Goal: Task Accomplishment & Management: Manage account settings

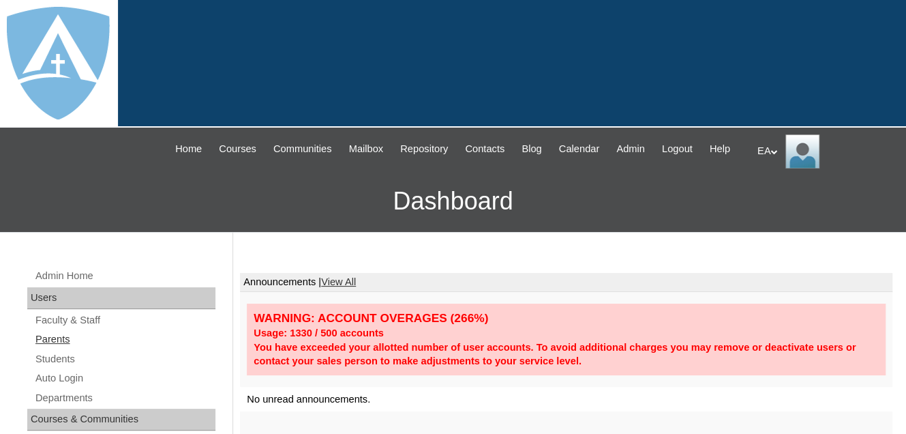
click at [61, 348] on link "Parents" at bounding box center [124, 339] width 181 height 17
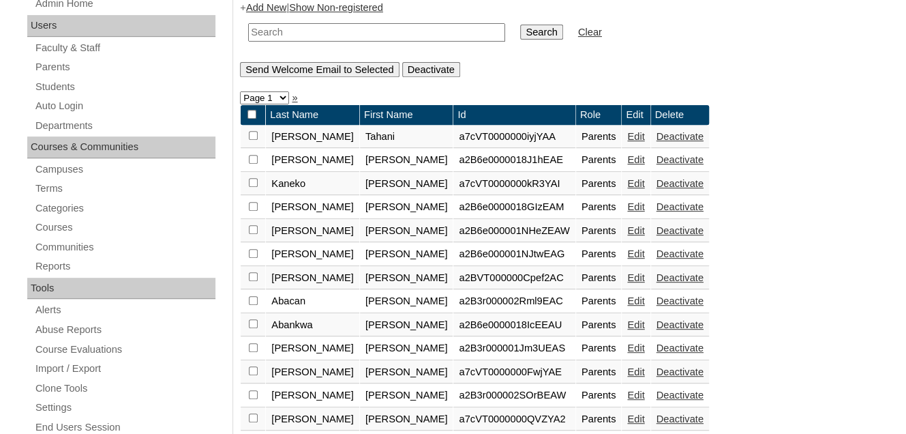
scroll to position [273, 0]
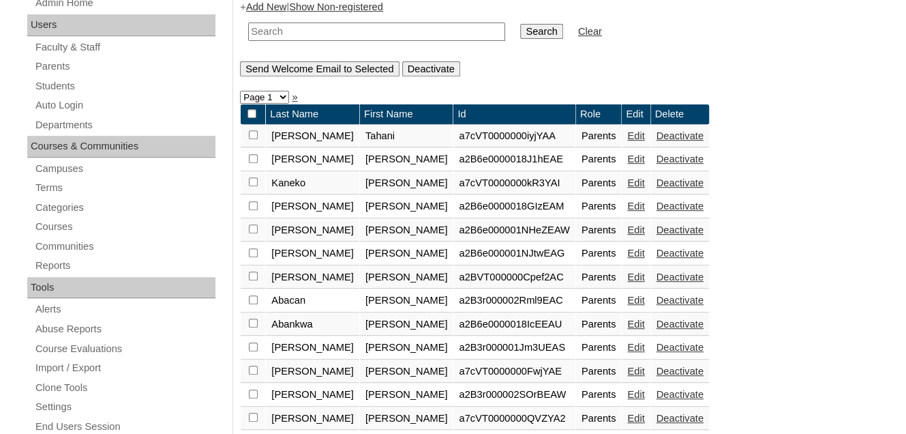
click at [267, 41] on input "text" at bounding box center [376, 32] width 257 height 18
type input "a"
type input "M"
type input "A"
click at [59, 95] on link "Students" at bounding box center [124, 86] width 181 height 17
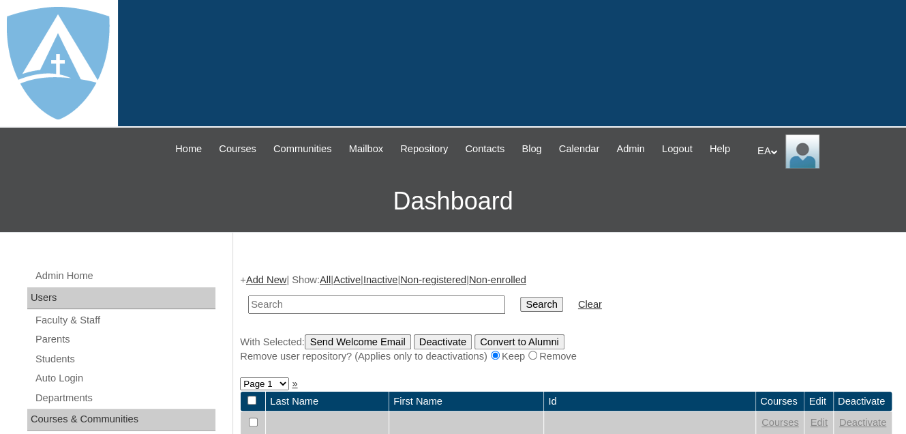
click at [281, 314] on input "text" at bounding box center [376, 304] width 257 height 18
type input "Ava"
click at [520, 312] on input "Search" at bounding box center [541, 304] width 42 height 15
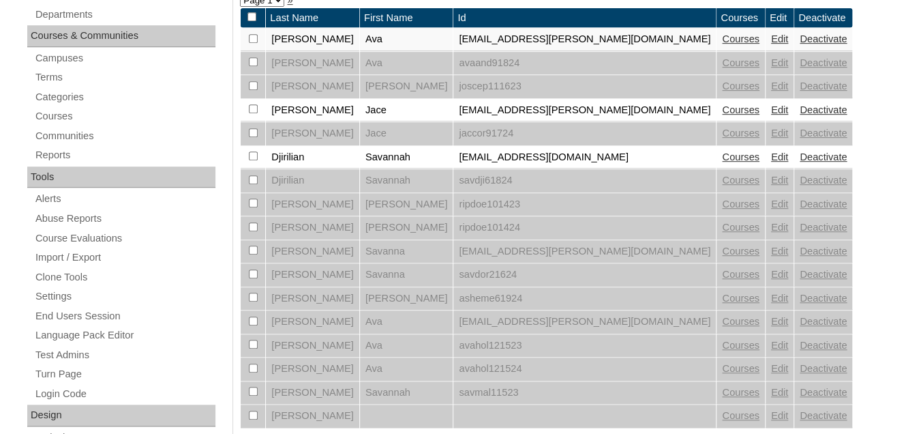
scroll to position [409, 0]
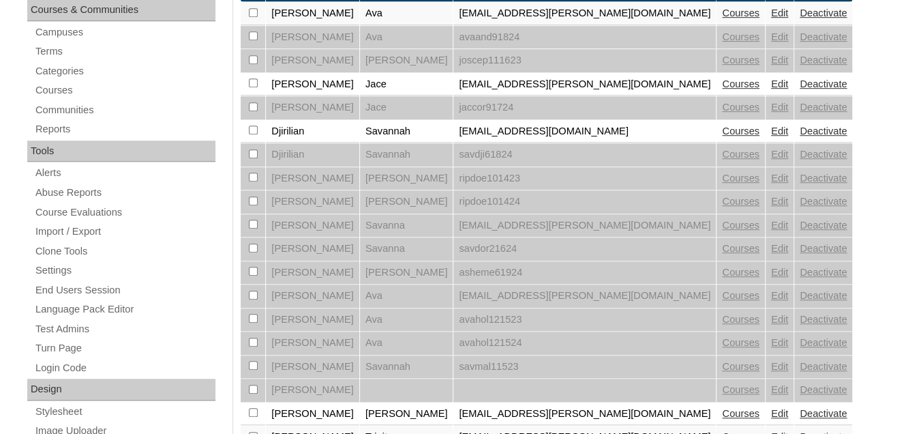
drag, startPoint x: 713, startPoint y: 21, endPoint x: 566, endPoint y: 29, distance: 147.5
click at [573, 49] on td "avaand91824" at bounding box center [584, 37] width 263 height 23
click at [771, 18] on link "Edit" at bounding box center [779, 13] width 17 height 11
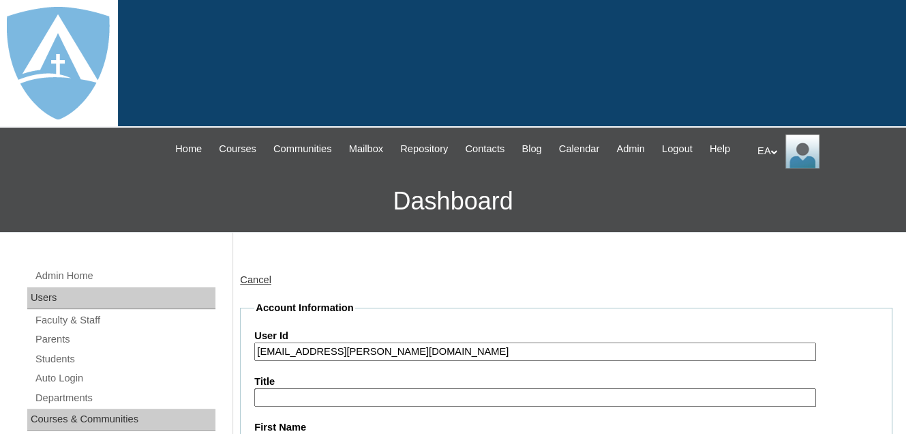
type input "primarystudentEA"
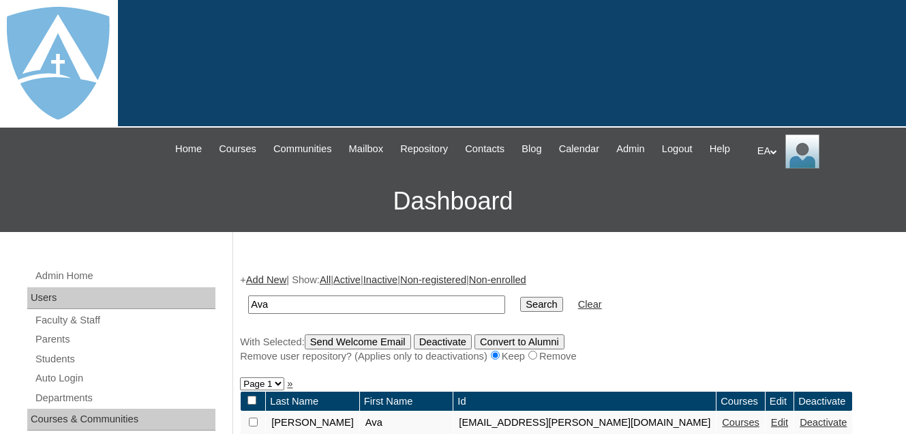
scroll to position [102, 0]
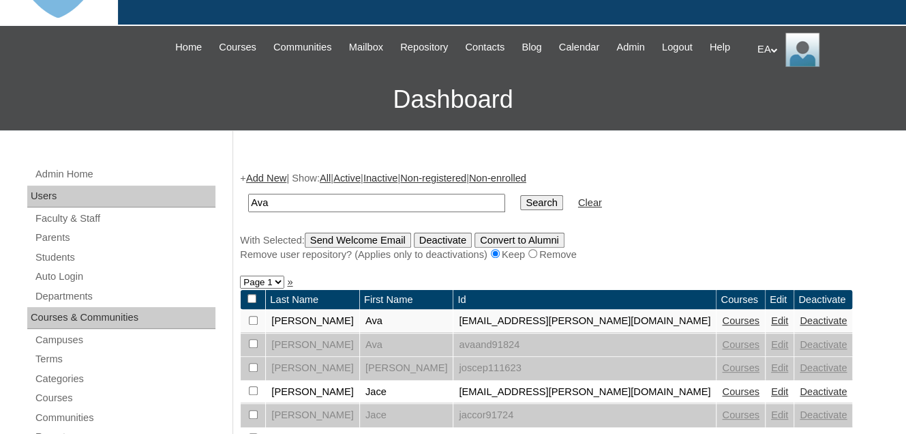
click at [771, 326] on link "Edit" at bounding box center [779, 320] width 17 height 11
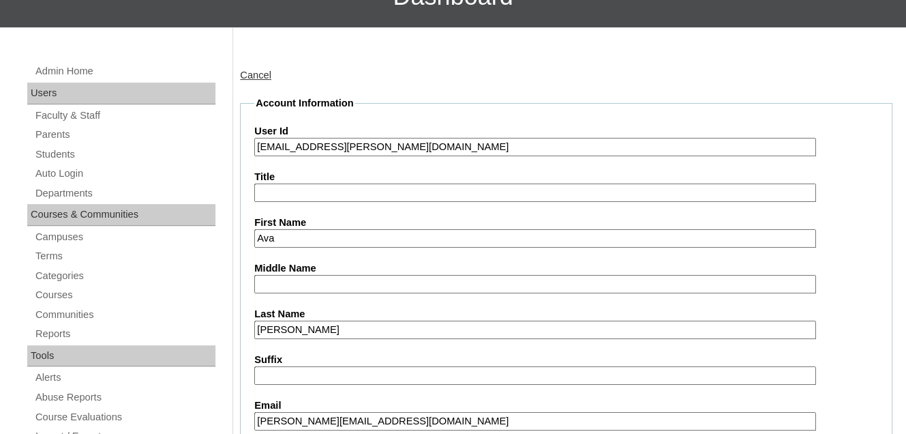
type input "primarystudentEA"
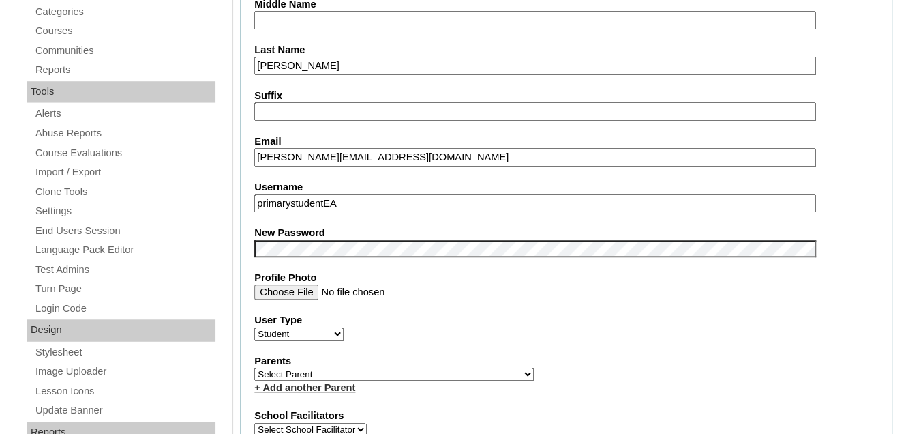
scroll to position [546, 0]
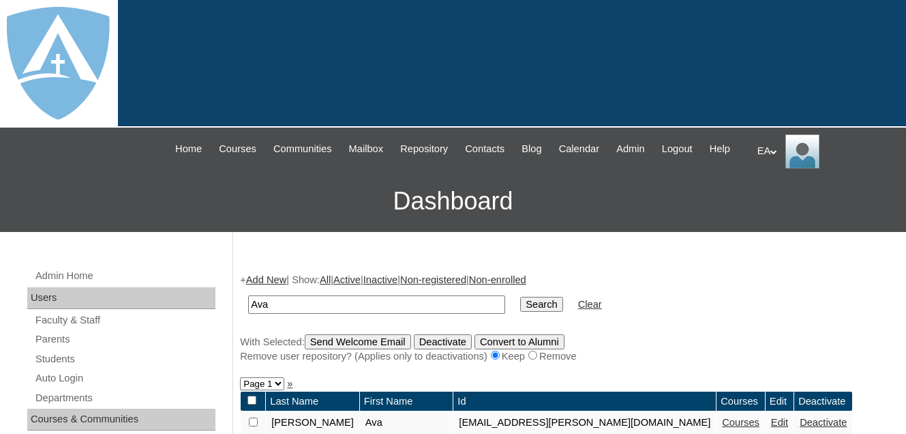
scroll to position [102, 0]
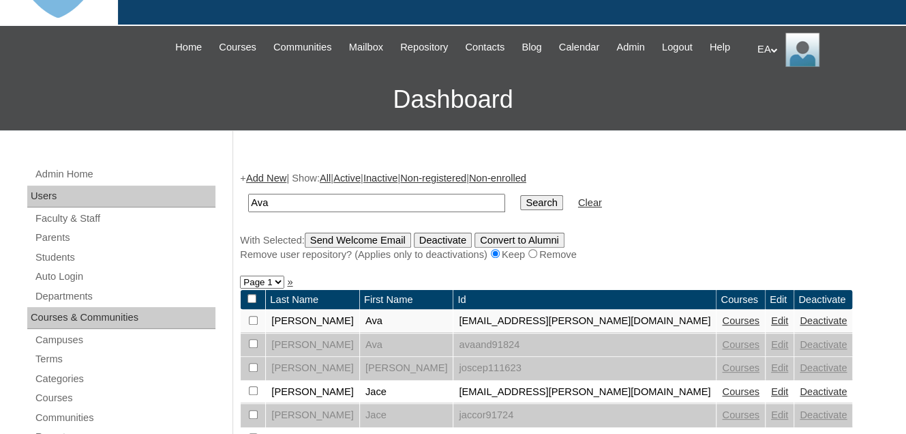
click at [520, 210] on input "Search" at bounding box center [541, 202] width 42 height 15
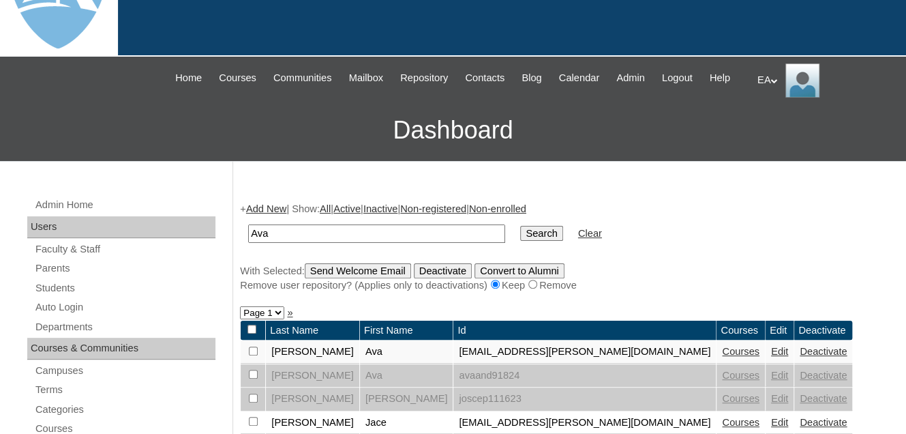
scroll to position [205, 0]
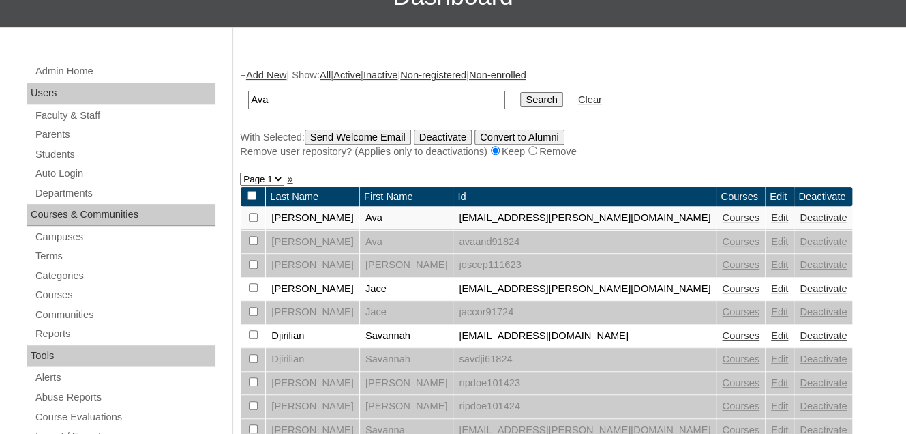
click at [771, 223] on link "Edit" at bounding box center [779, 217] width 17 height 11
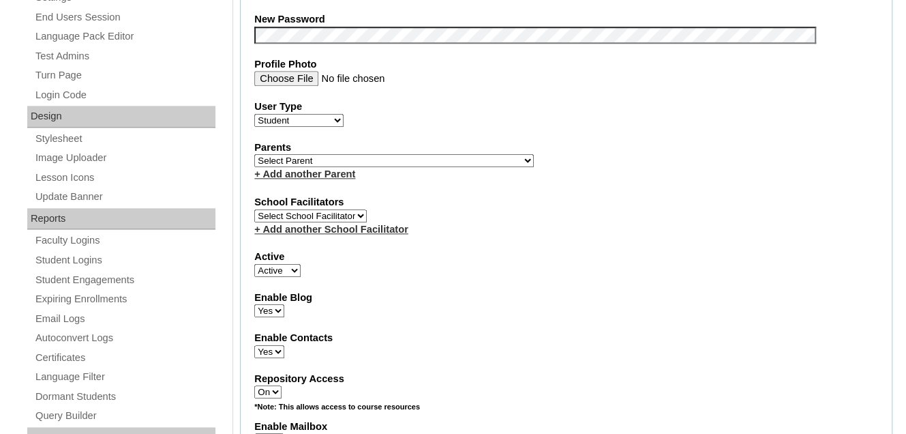
scroll to position [546, 0]
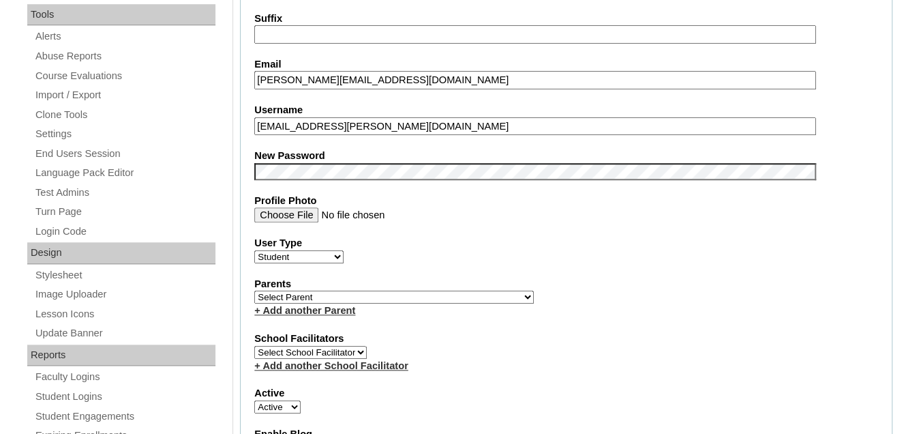
click at [388, 303] on select "Select [PERSON_NAME], [PERSON_NAME], [PERSON_NAME], [PERSON_NAME], [PERSON_NAME…" at bounding box center [394, 296] width 280 height 13
select select "99908"
click at [254, 298] on select "Select Parent Abbas, Tahani Garcia, Rosa Kaneko, Chad Labourdette, Jessica Nich…" at bounding box center [394, 296] width 280 height 13
drag, startPoint x: 451, startPoint y: 137, endPoint x: 259, endPoint y: 136, distance: 192.3
click at [259, 136] on input "ava.anderson@enlightiumstudent.com" at bounding box center [534, 126] width 561 height 18
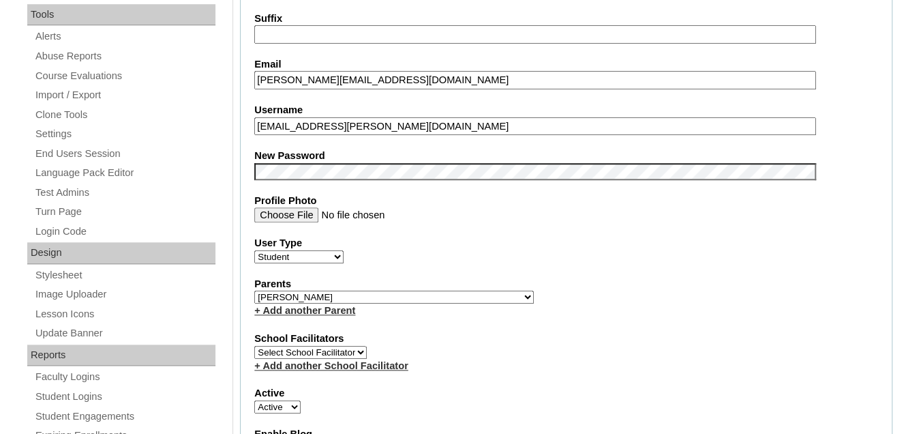
paste input "text"
click at [284, 136] on input "Username" at bounding box center [534, 126] width 561 height 18
drag, startPoint x: 428, startPoint y: 93, endPoint x: 254, endPoint y: 102, distance: 174.1
click at [254, 102] on fieldset "Account Information User Id 26ava.anderson@enlightiumstudent.com Title First Na…" at bounding box center [566, 301] width 653 height 1092
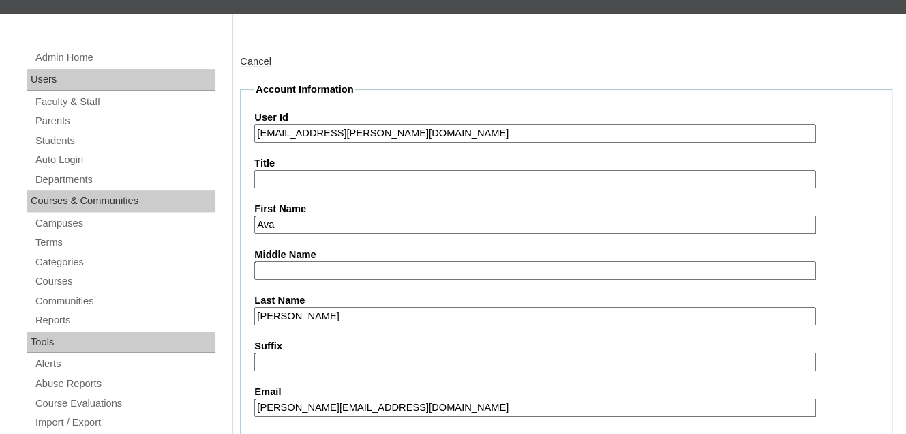
scroll to position [205, 0]
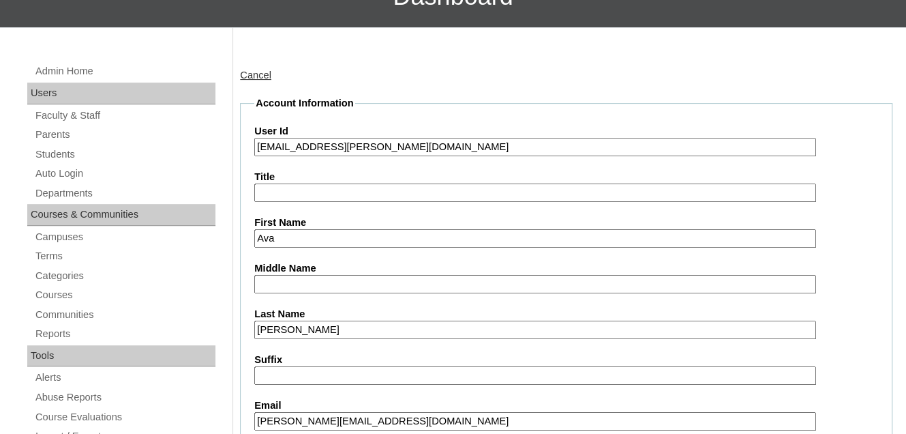
click at [453, 156] on input "26ava.anderson@enlightiumstudent.com" at bounding box center [534, 147] width 561 height 18
drag, startPoint x: 456, startPoint y: 161, endPoint x: 271, endPoint y: 164, distance: 184.8
click at [271, 156] on input "26ava.anderson@enlightiumstudent.com" at bounding box center [534, 147] width 561 height 18
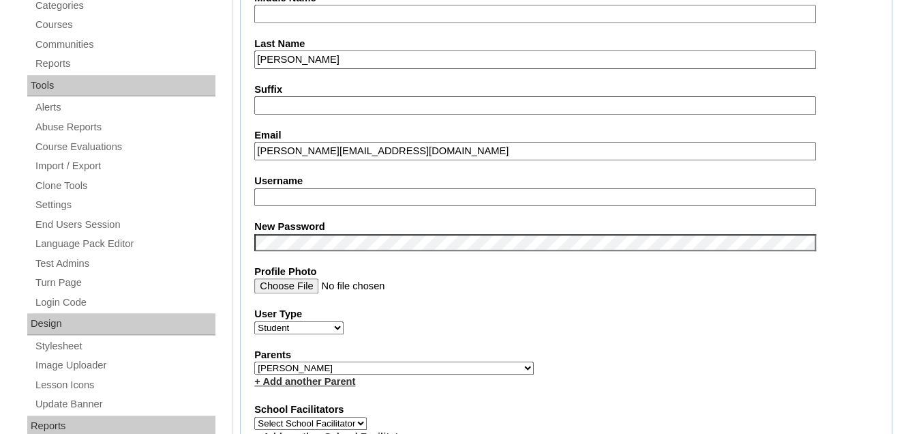
scroll to position [477, 0]
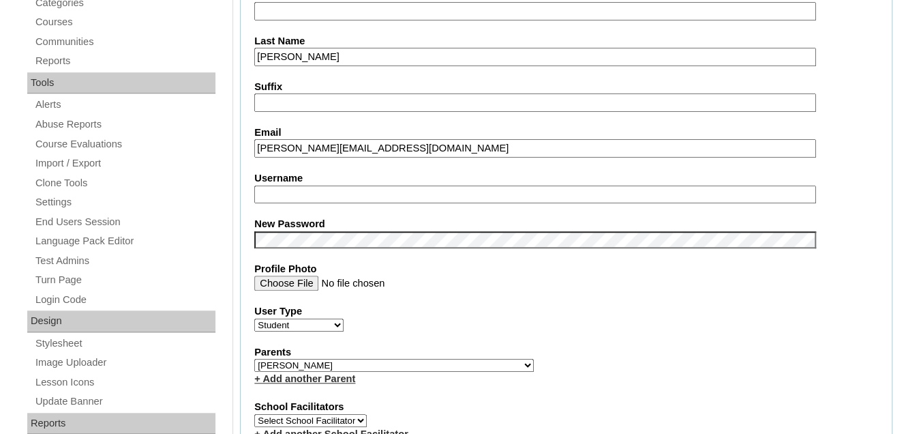
click at [282, 197] on input "Username" at bounding box center [534, 194] width 561 height 18
paste input "ava.anderson@enlightiumstudent.com"
type input "ava.anderson@enlightiumstudent.com"
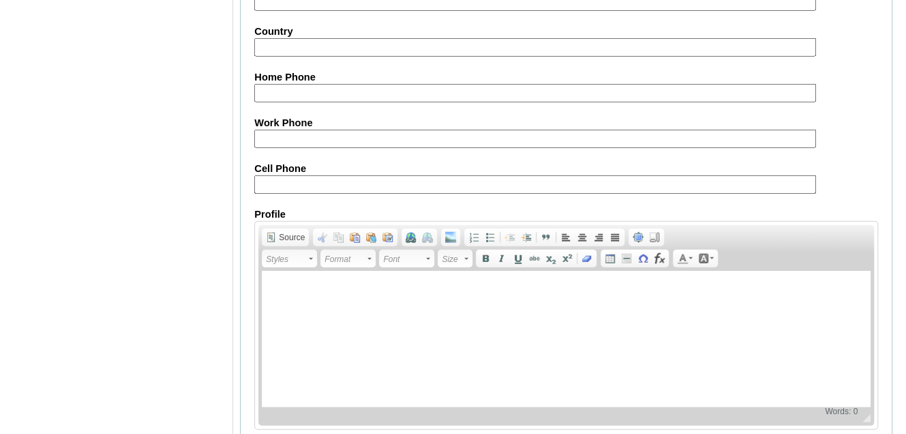
scroll to position [1697, 0]
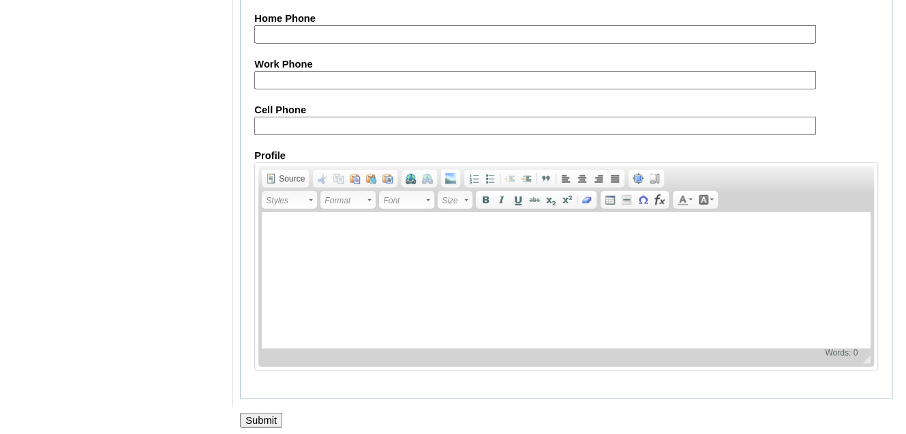
click at [265, 418] on input "Submit" at bounding box center [261, 420] width 42 height 15
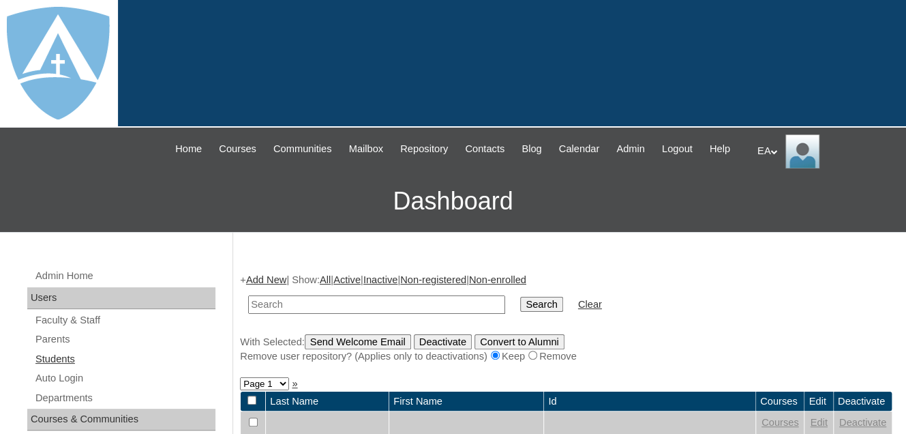
click at [63, 367] on link "Students" at bounding box center [124, 359] width 181 height 17
click at [259, 314] on input "text" at bounding box center [376, 304] width 257 height 18
type input "Akulas"
click at [520, 312] on input "Search" at bounding box center [541, 304] width 42 height 15
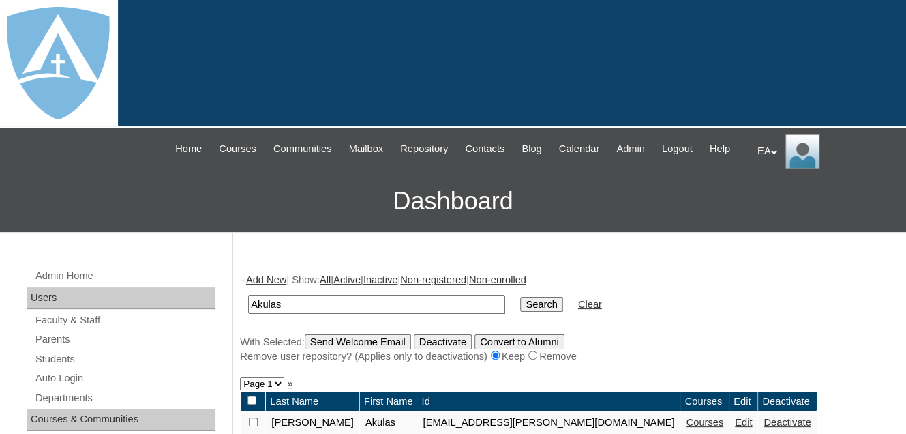
scroll to position [205, 0]
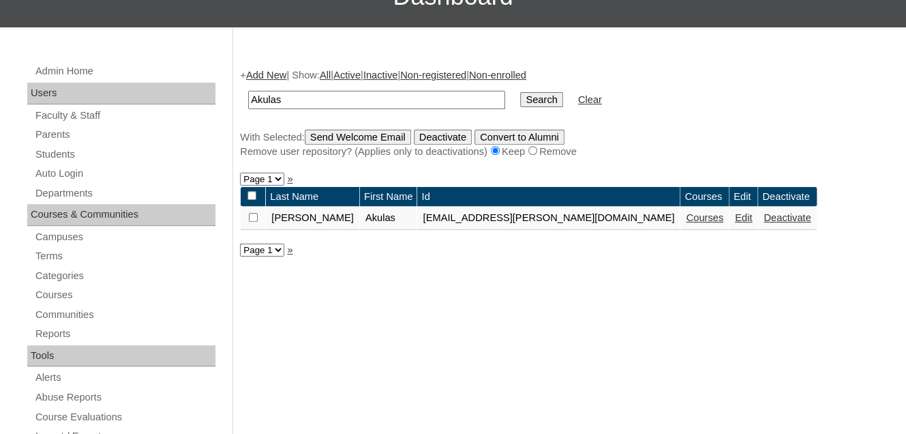
click at [686, 223] on link "Courses" at bounding box center [705, 217] width 38 height 11
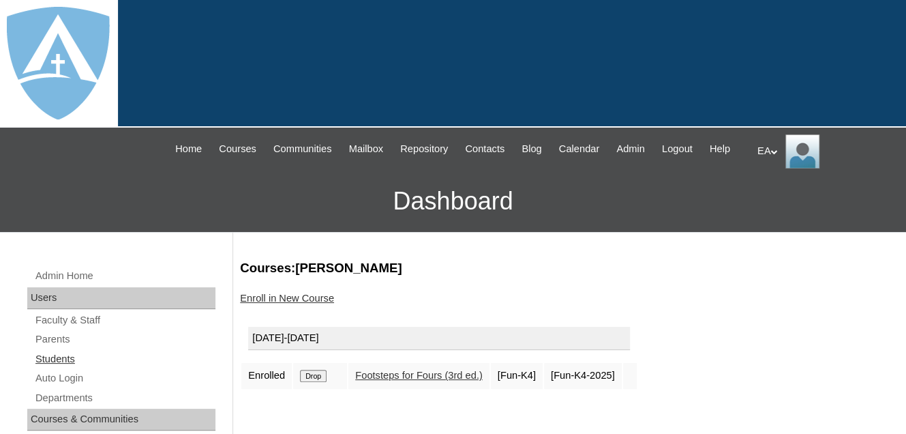
click at [59, 368] on link "Students" at bounding box center [124, 359] width 181 height 17
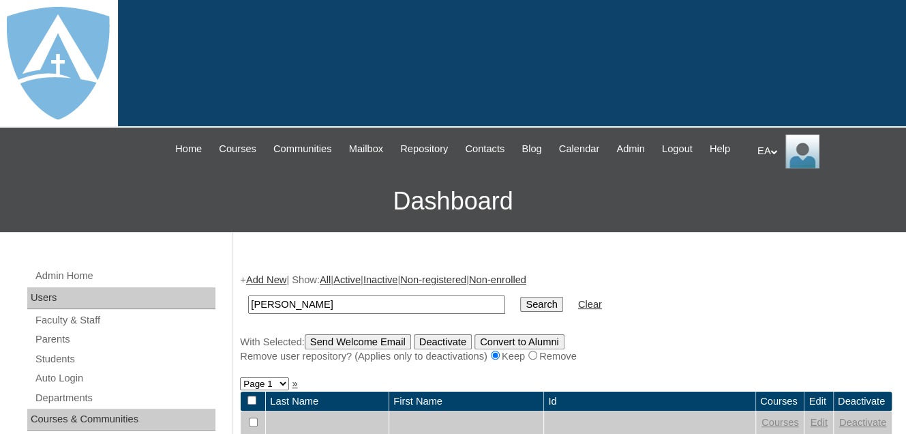
type input "[PERSON_NAME]"
click at [520, 312] on input "Search" at bounding box center [541, 304] width 42 height 15
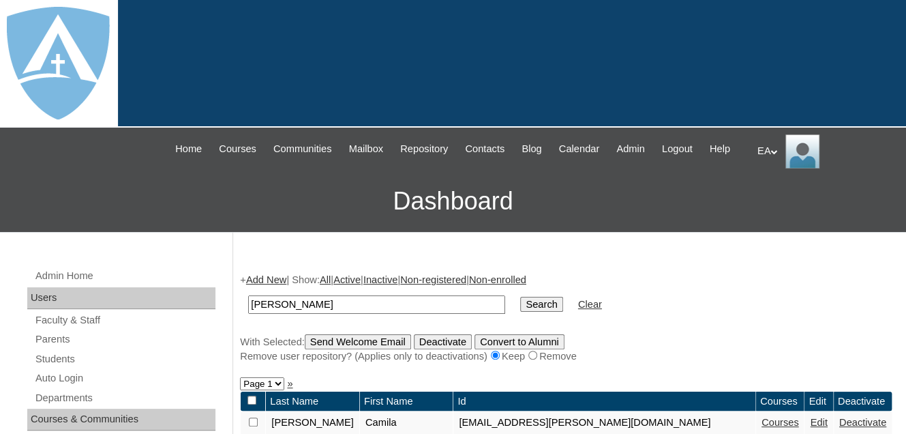
scroll to position [273, 0]
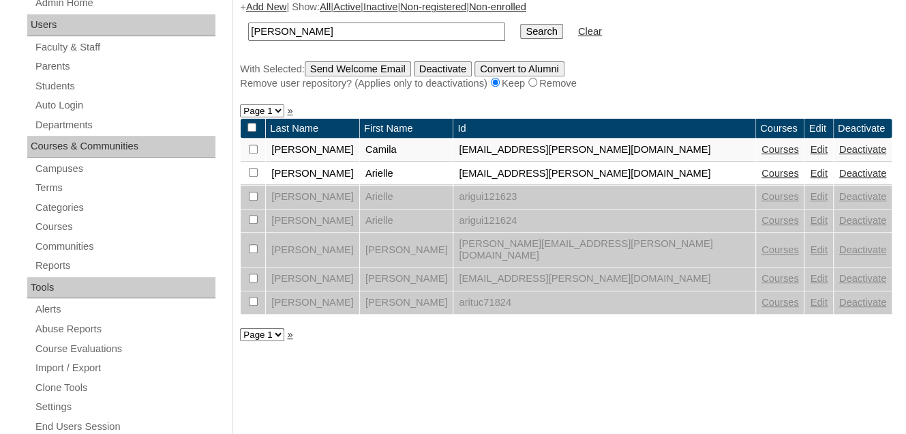
click at [810, 280] on link "Edit" at bounding box center [818, 278] width 17 height 11
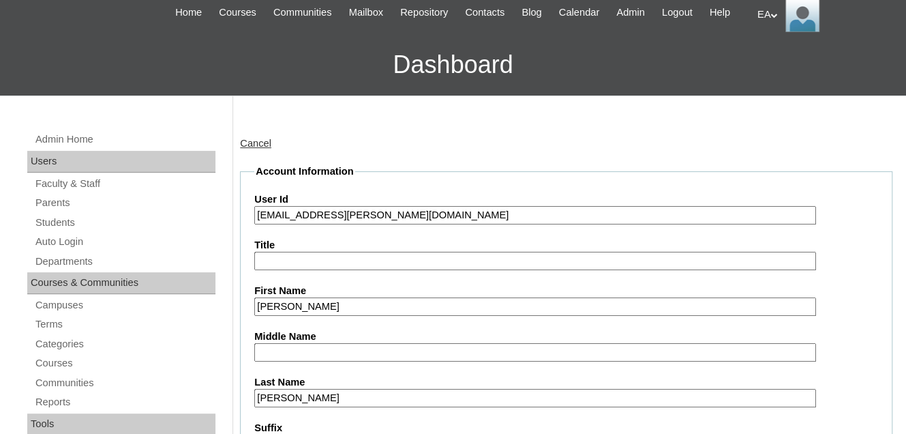
type input "primarystudentEA"
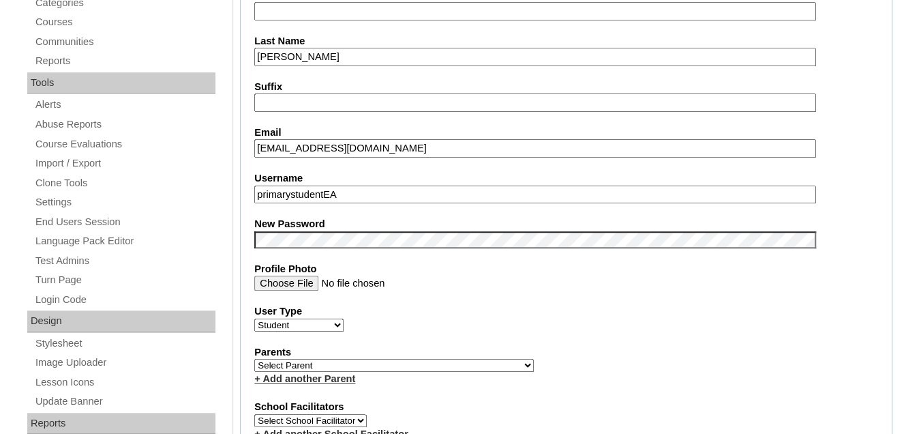
scroll to position [477, 0]
click at [353, 198] on input "primarystudentEA" at bounding box center [534, 194] width 561 height 18
drag, startPoint x: 339, startPoint y: 203, endPoint x: 257, endPoint y: 204, distance: 81.8
click at [257, 204] on input "primarystudentEA" at bounding box center [534, 194] width 561 height 18
paste input "[EMAIL_ADDRESS][DOMAIN_NAME]"
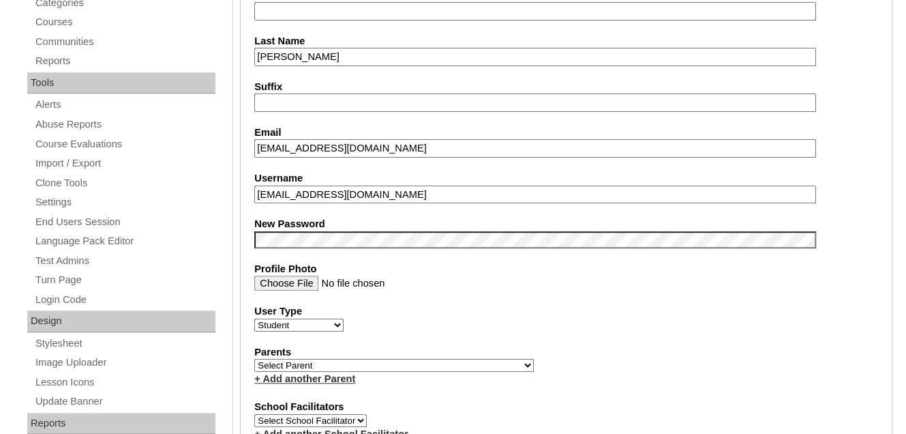
type input "[EMAIL_ADDRESS][DOMAIN_NAME]"
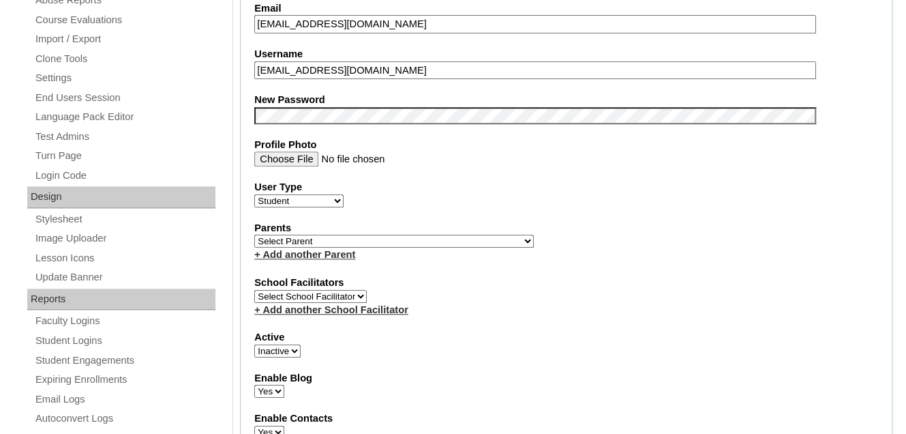
scroll to position [682, 0]
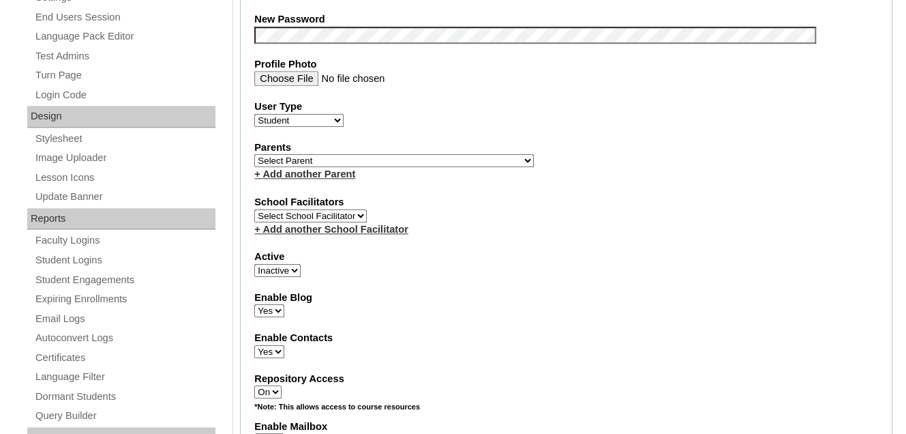
click at [292, 275] on select "Active Inactive" at bounding box center [277, 270] width 46 height 13
select select "1"
click at [254, 269] on select "Active Inactive" at bounding box center [277, 270] width 46 height 13
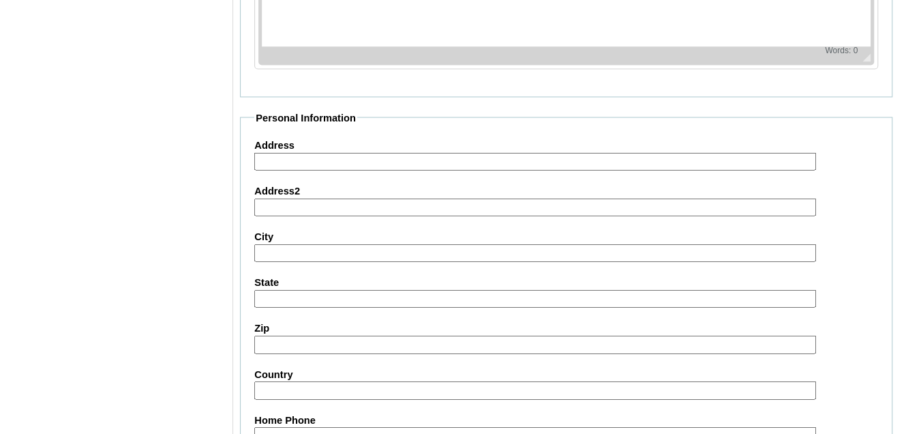
scroll to position [1697, 0]
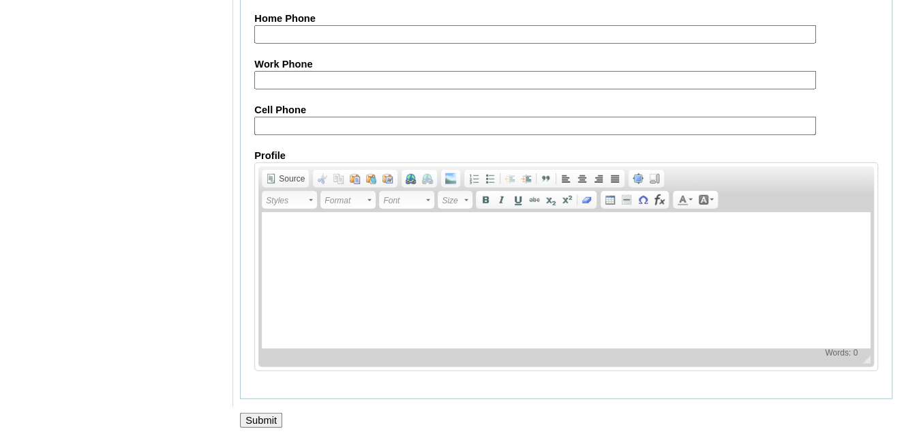
click at [259, 413] on input "Submit" at bounding box center [261, 420] width 42 height 15
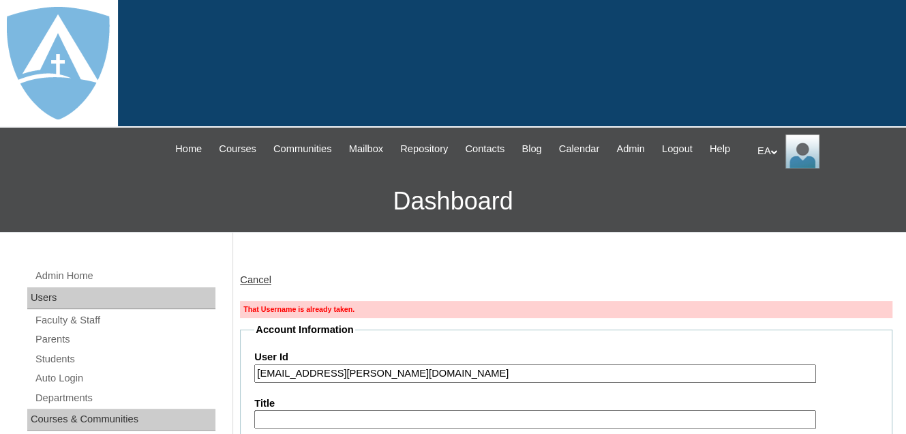
type input "primarystudentEA"
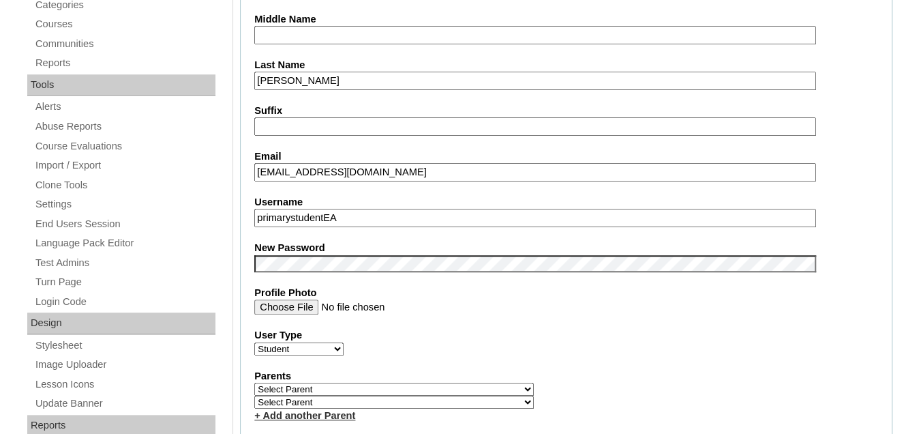
scroll to position [477, 0]
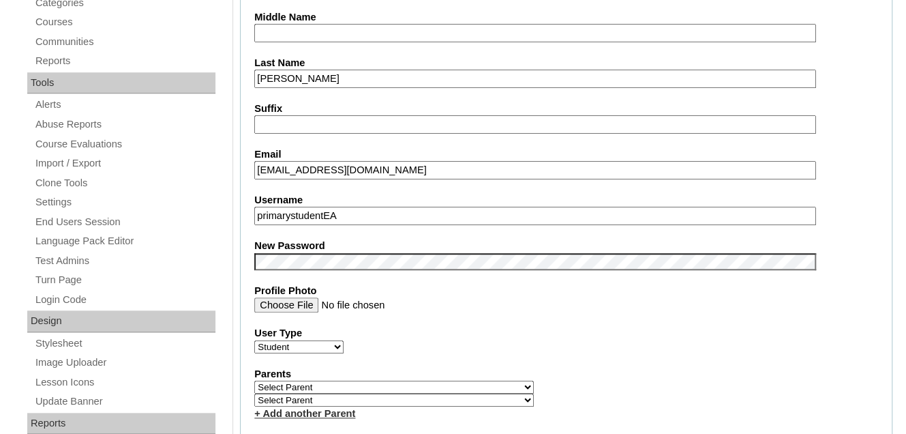
drag, startPoint x: 358, startPoint y: 227, endPoint x: 256, endPoint y: 225, distance: 101.6
click at [256, 225] on input "primarystudentEA" at bounding box center [534, 216] width 561 height 18
paste input "[EMAIL_ADDRESS][DOMAIN_NAME]"
type input "[EMAIL_ADDRESS][DOMAIN_NAME]"
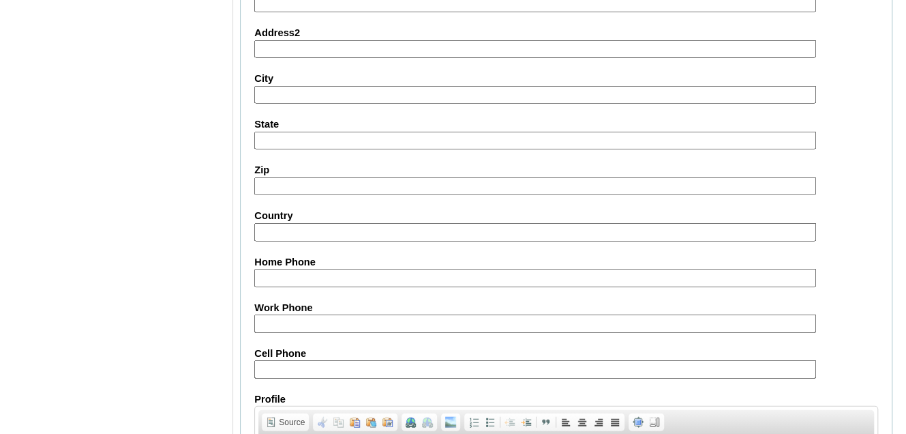
scroll to position [1742, 0]
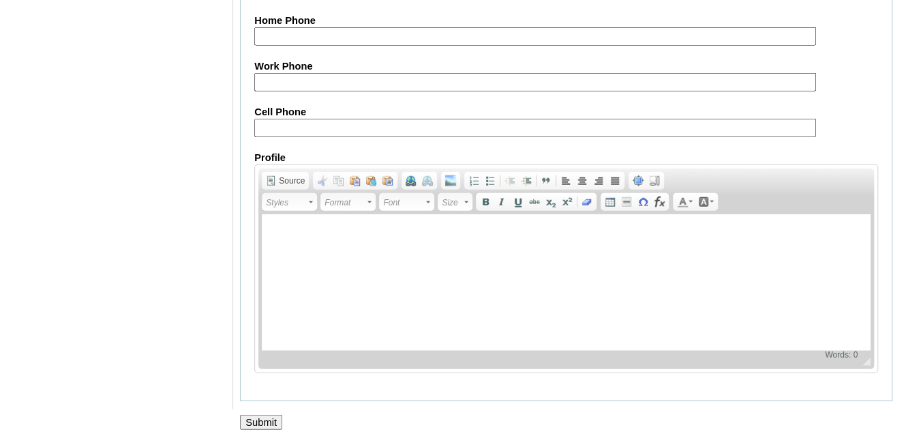
click at [260, 415] on input "Submit" at bounding box center [261, 422] width 42 height 15
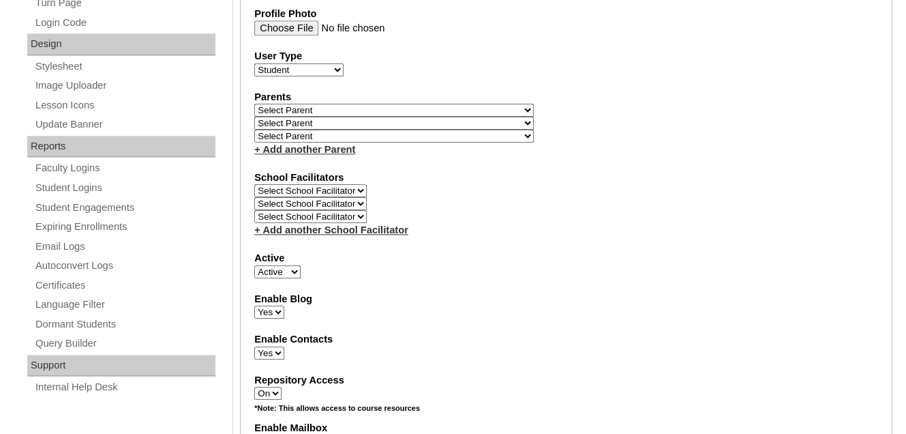
scroll to position [750, 0]
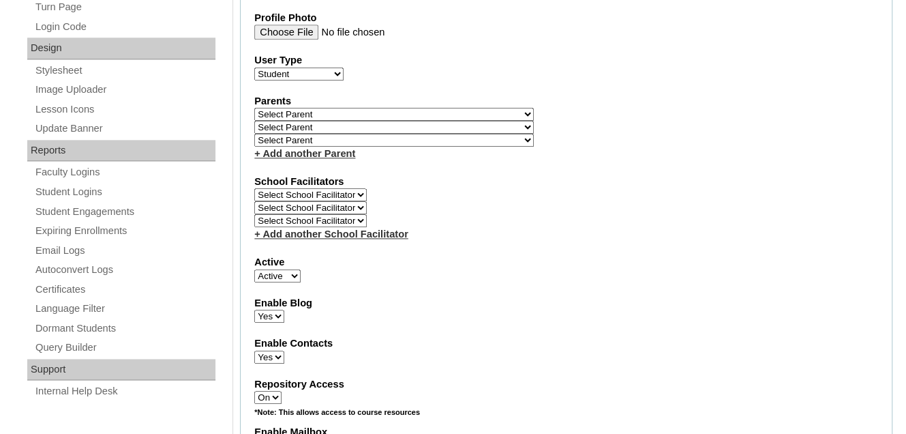
click at [393, 121] on select "Select [PERSON_NAME], [PERSON_NAME], [PERSON_NAME], [PERSON_NAME], [PERSON_NAME…" at bounding box center [394, 114] width 280 height 13
click at [445, 198] on div "School Facilitators Select School Facilitator Select School Facilitator Select …" at bounding box center [566, 208] width 624 height 67
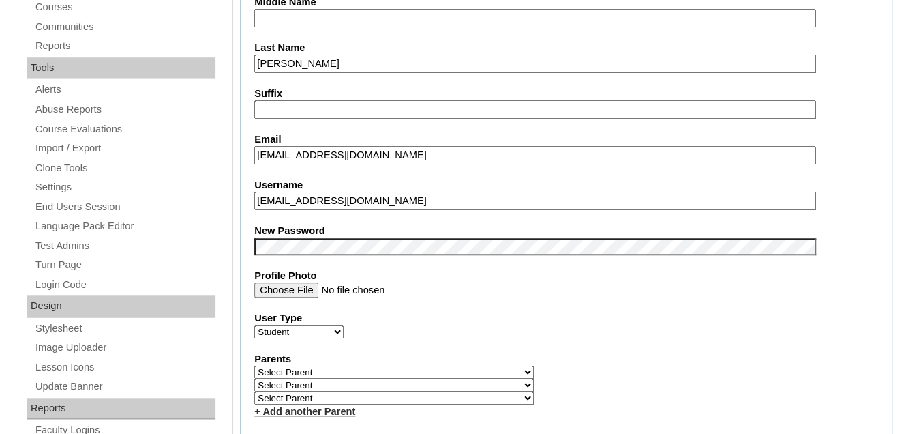
scroll to position [205, 0]
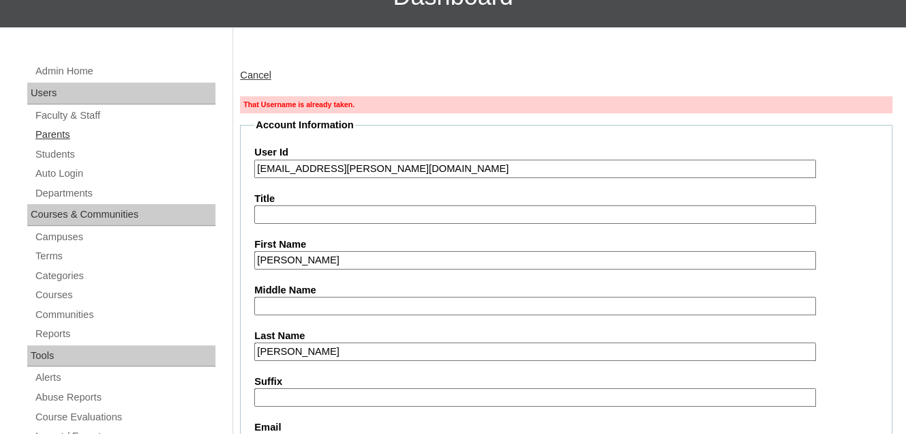
click at [72, 143] on link "Parents" at bounding box center [124, 134] width 181 height 17
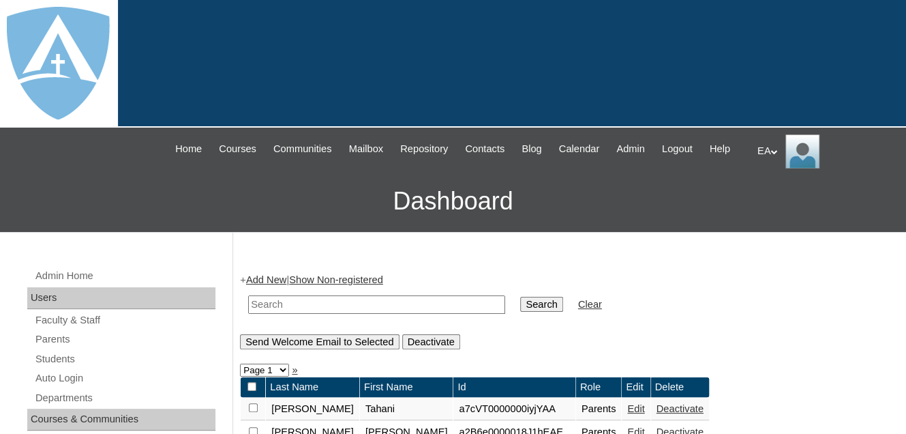
scroll to position [273, 0]
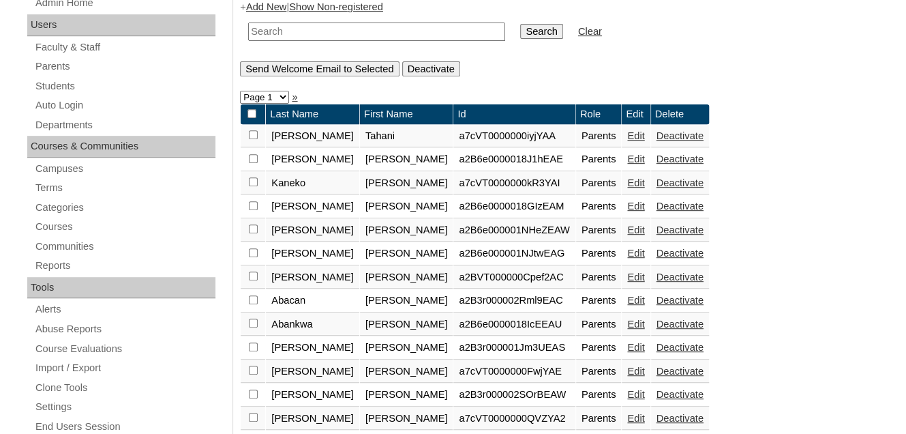
click at [314, 41] on input "text" at bounding box center [376, 32] width 257 height 18
type input "[PERSON_NAME]"
click at [520, 24] on input "Search" at bounding box center [541, 31] width 42 height 15
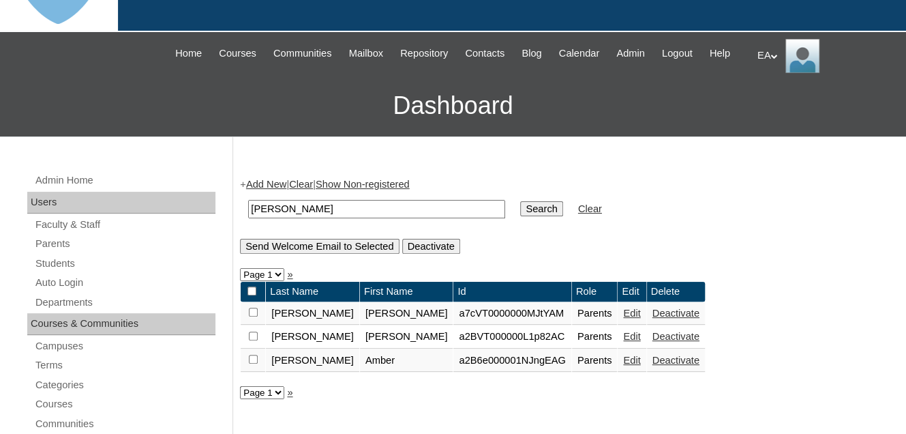
scroll to position [205, 0]
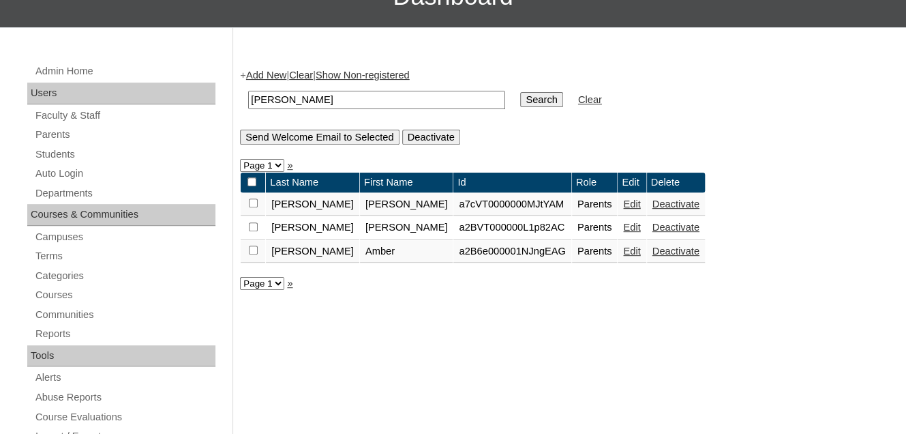
click at [623, 256] on link "Edit" at bounding box center [631, 250] width 17 height 11
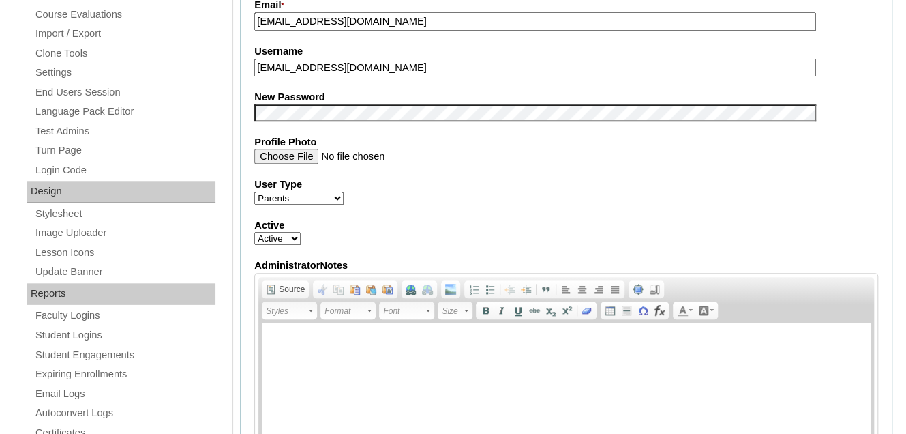
scroll to position [546, 0]
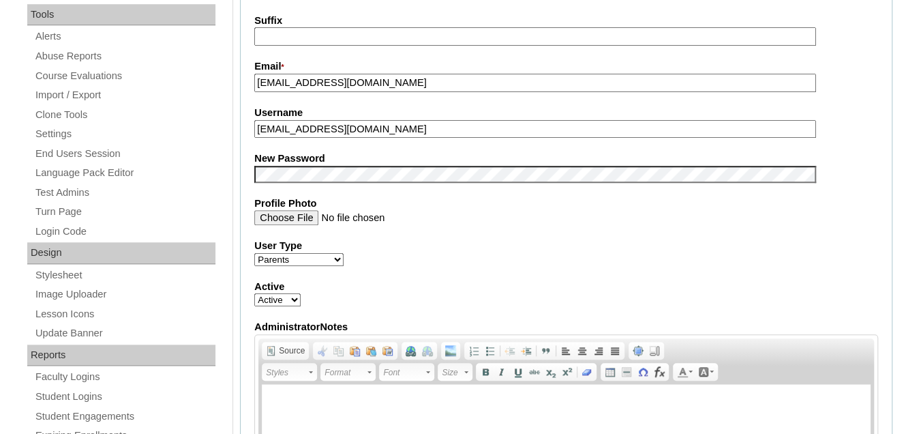
drag, startPoint x: 376, startPoint y: 139, endPoint x: 236, endPoint y: 137, distance: 140.5
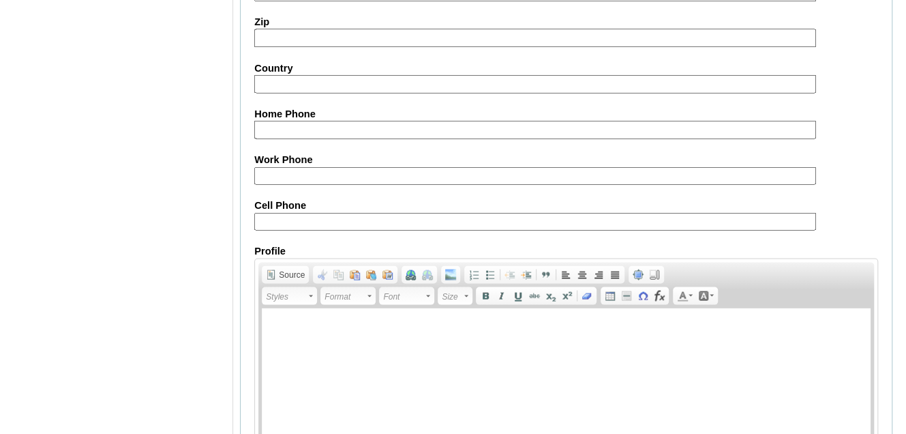
scroll to position [1428, 0]
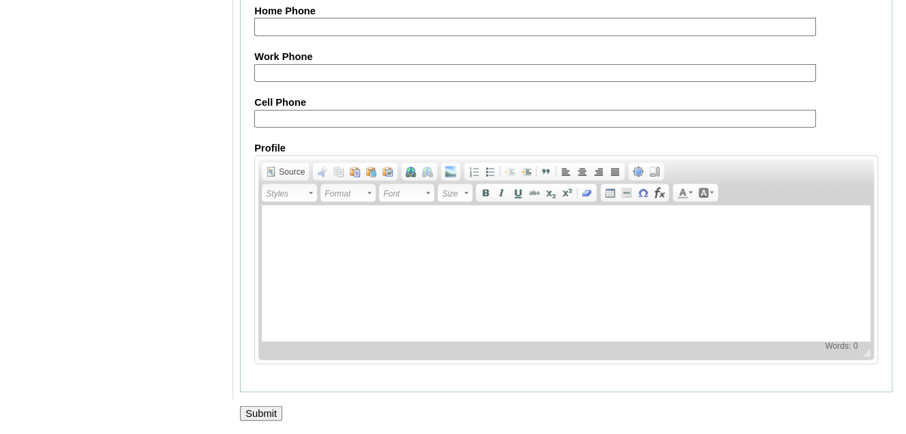
click at [268, 413] on input "Submit" at bounding box center [261, 413] width 42 height 15
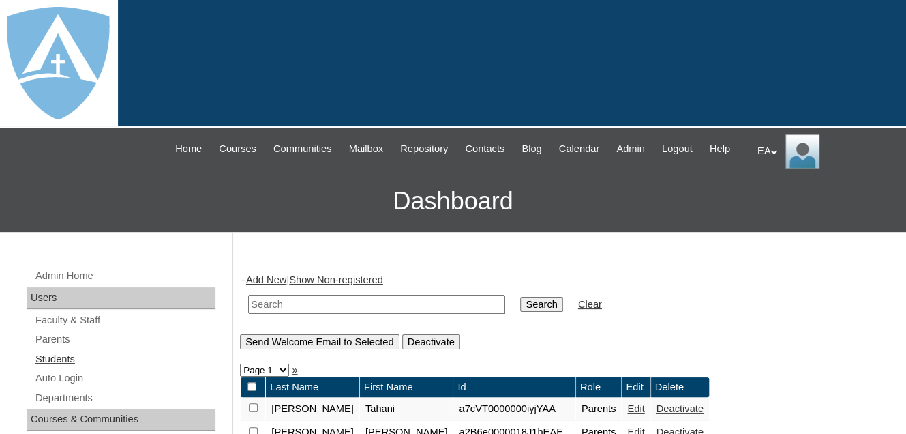
click at [59, 368] on link "Students" at bounding box center [124, 359] width 181 height 17
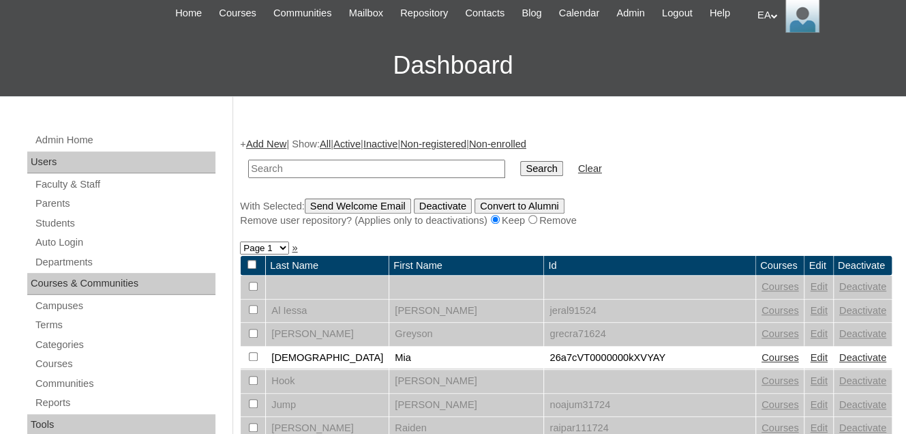
scroll to position [136, 0]
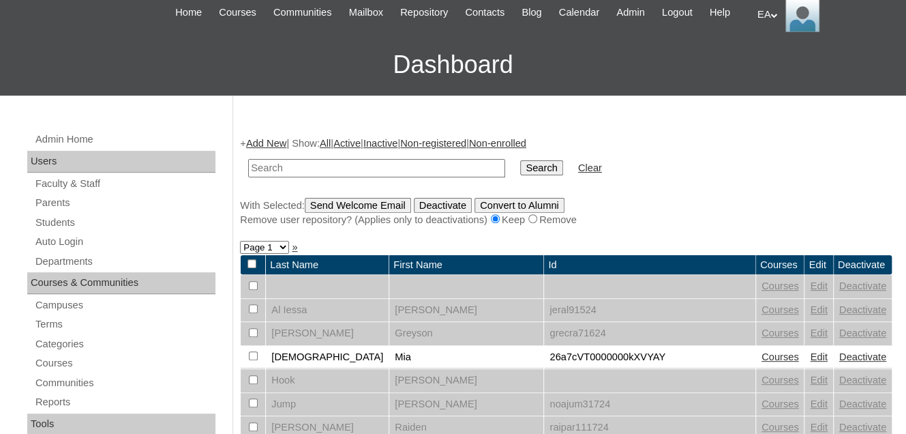
click at [340, 177] on input "text" at bounding box center [376, 168] width 257 height 18
type input "[PERSON_NAME]"
click at [520, 175] on input "Search" at bounding box center [541, 167] width 42 height 15
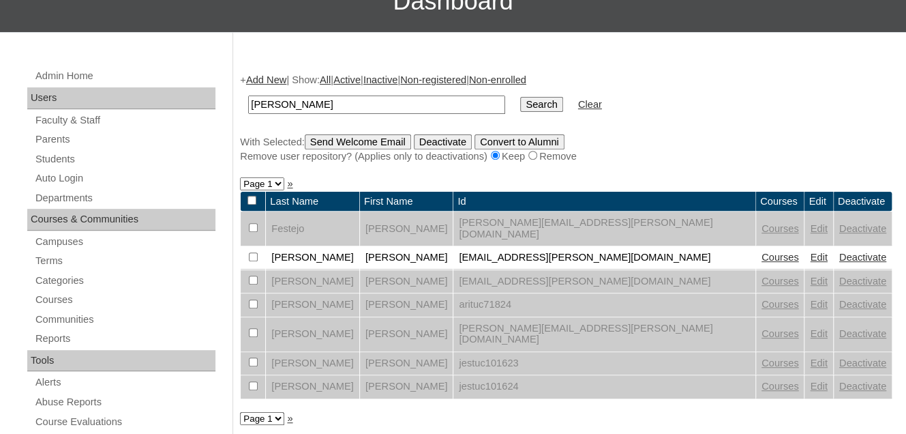
scroll to position [205, 0]
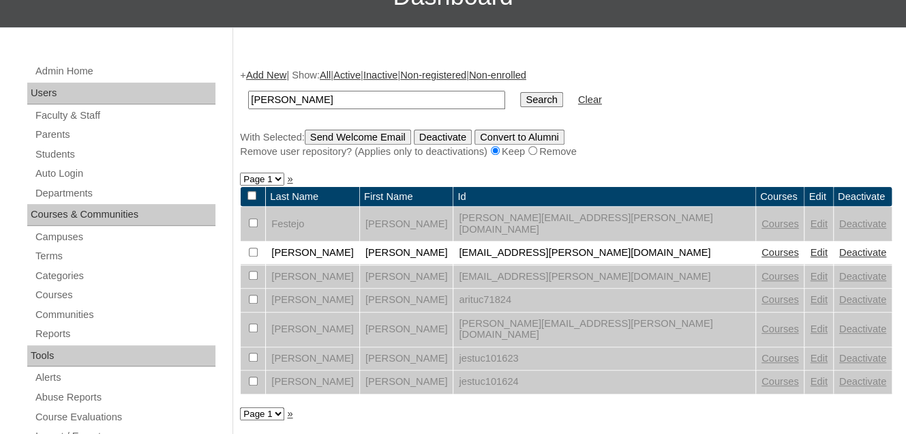
click at [810, 275] on link "Edit" at bounding box center [818, 276] width 17 height 11
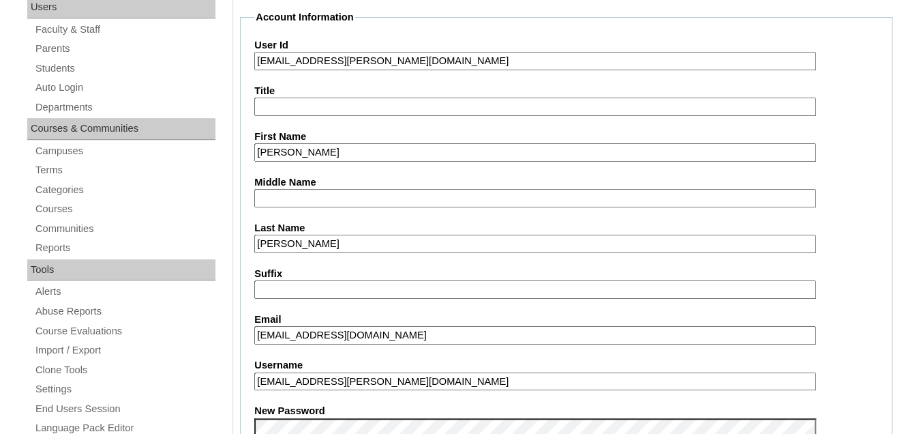
scroll to position [205, 0]
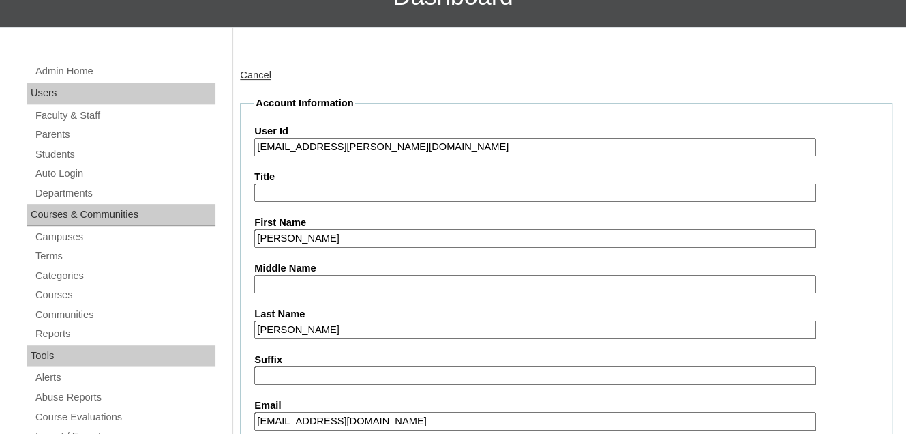
drag, startPoint x: 441, startPoint y: 161, endPoint x: 256, endPoint y: 155, distance: 184.2
click at [256, 155] on input "[EMAIL_ADDRESS][PERSON_NAME][DOMAIN_NAME]" at bounding box center [534, 147] width 561 height 18
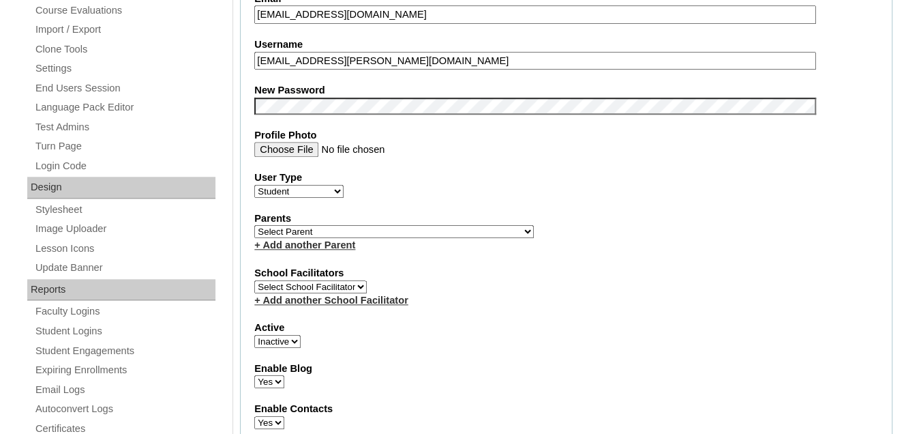
scroll to position [614, 0]
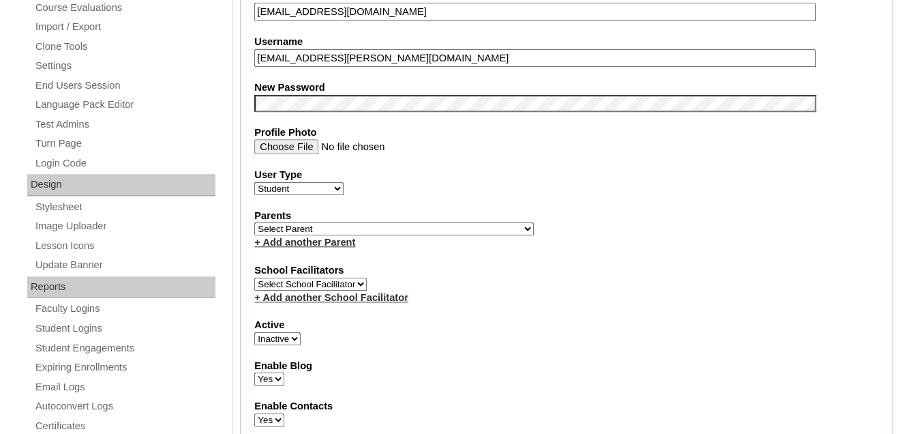
click at [384, 235] on select "Select [PERSON_NAME], [PERSON_NAME], [PERSON_NAME], [PERSON_NAME], [PERSON_NAME…" at bounding box center [394, 228] width 280 height 13
click at [620, 248] on div "+ Add another Parent" at bounding box center [566, 242] width 624 height 14
click at [393, 235] on select "Select [PERSON_NAME], [PERSON_NAME], [PERSON_NAME], [PERSON_NAME], [PERSON_NAME…" at bounding box center [394, 228] width 280 height 13
click at [508, 211] on fieldset "Account Information User Id [PERSON_NAME][EMAIL_ADDRESS][PERSON_NAME][DOMAIN_NA…" at bounding box center [566, 233] width 653 height 1092
click at [290, 341] on select "Active Inactive" at bounding box center [277, 338] width 46 height 13
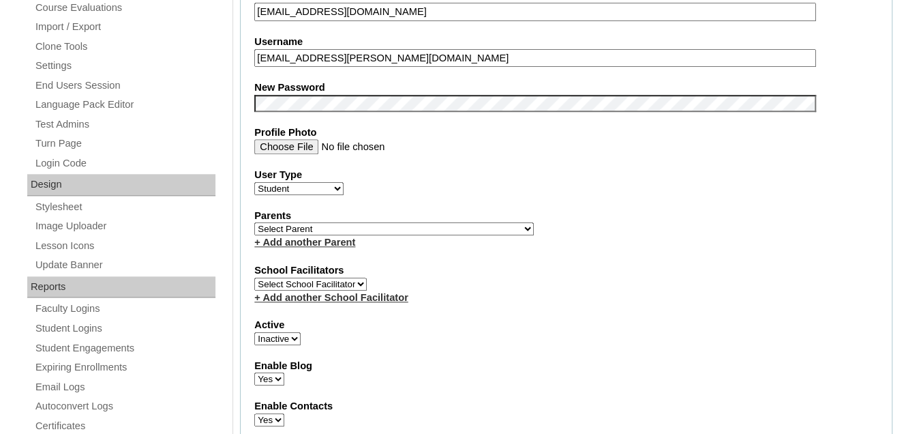
select select "1"
click at [254, 337] on select "Active Inactive" at bounding box center [277, 338] width 46 height 13
click at [391, 234] on select "Select [PERSON_NAME], [PERSON_NAME], [PERSON_NAME], [PERSON_NAME], [PERSON_NAME…" at bounding box center [394, 228] width 280 height 13
click at [483, 232] on div "Parents Select [PERSON_NAME], [PERSON_NAME], [PERSON_NAME], [PERSON_NAME], [PER…" at bounding box center [566, 229] width 624 height 41
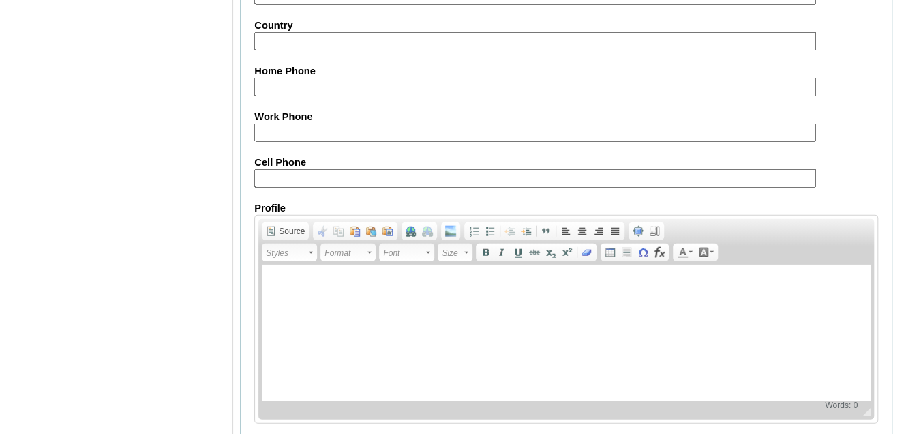
scroll to position [1697, 0]
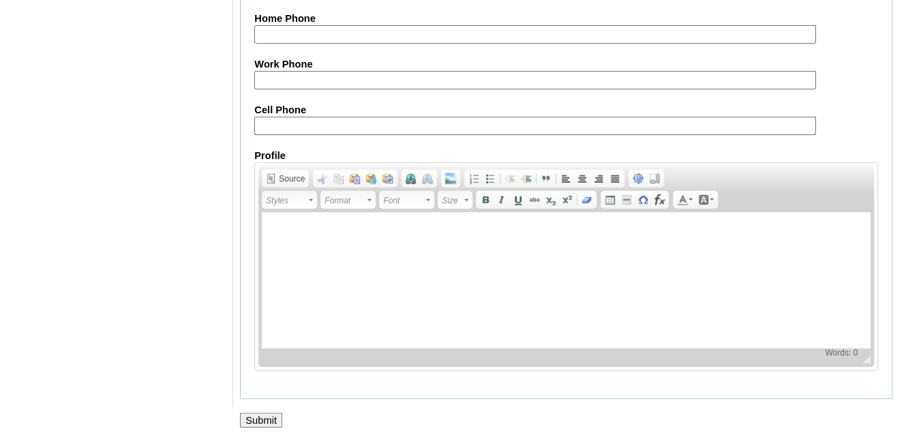
click at [260, 413] on input "Submit" at bounding box center [261, 420] width 42 height 15
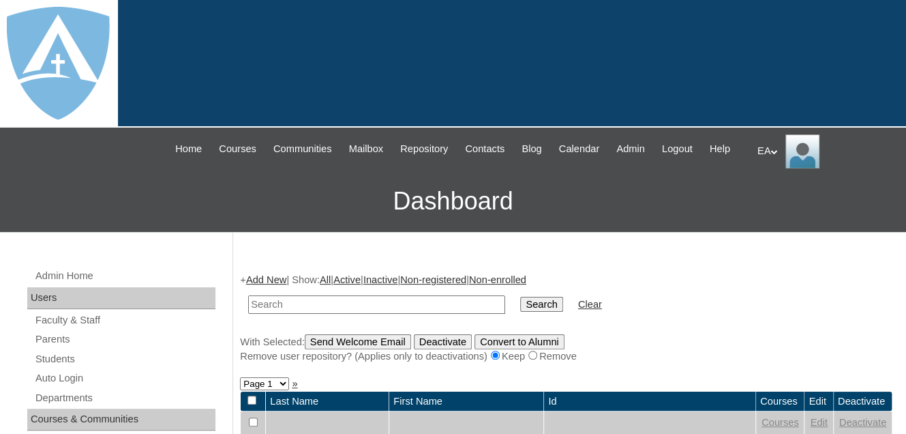
click at [767, 158] on div "EA My Profile My Settings Logout" at bounding box center [825, 151] width 135 height 34
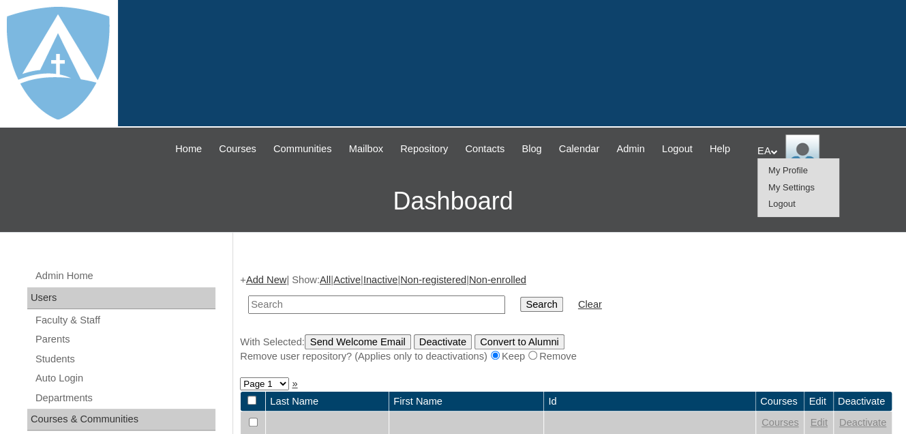
click at [767, 147] on div "EA My Profile My Settings Logout" at bounding box center [825, 151] width 135 height 34
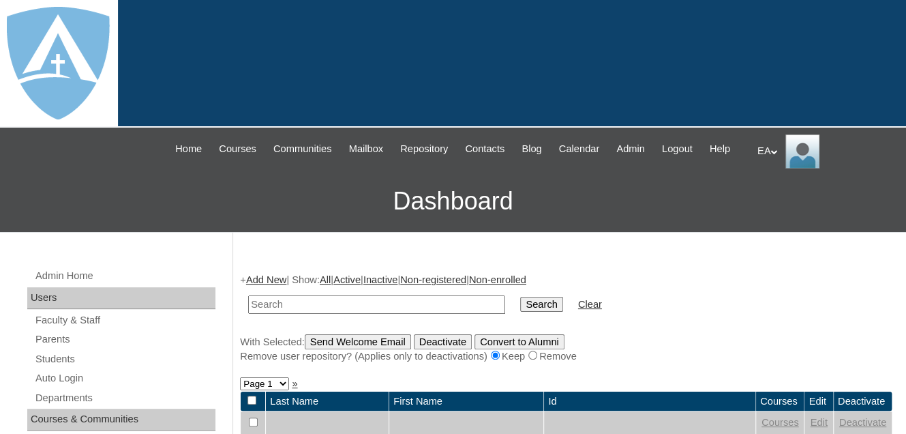
click at [767, 148] on div "EA My Profile My Settings Logout" at bounding box center [825, 151] width 135 height 34
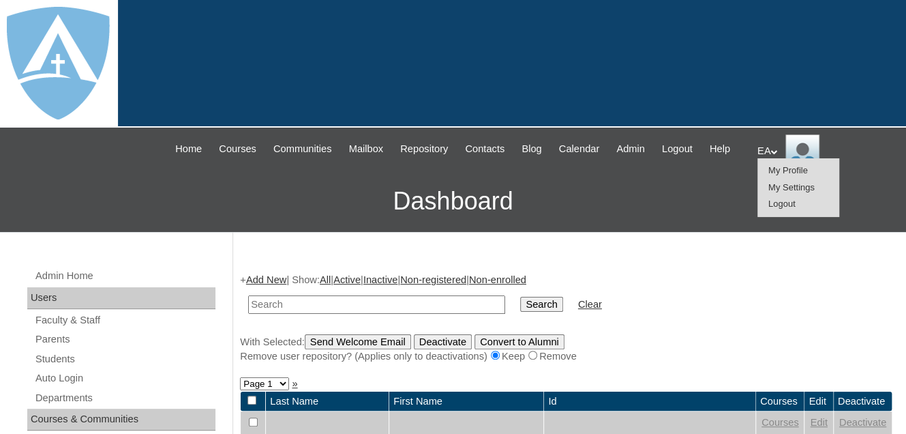
click at [779, 205] on span "Logout" at bounding box center [782, 203] width 27 height 10
